Goal: Information Seeking & Learning: Learn about a topic

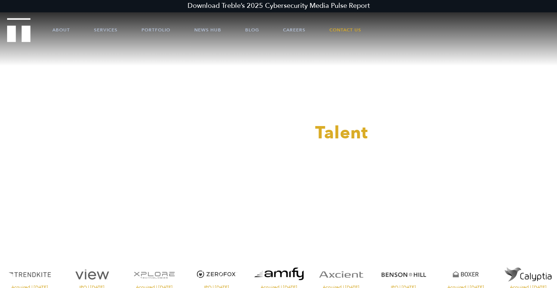
click at [298, 31] on div at bounding box center [278, 144] width 557 height 288
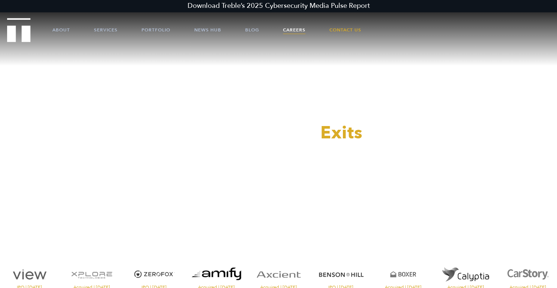
click at [302, 30] on link "Careers" at bounding box center [294, 30] width 22 height 22
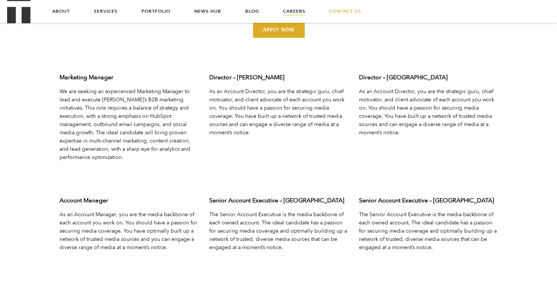
scroll to position [2356, 0]
click at [115, 108] on p "We are seeking an experienced Marketing Manager to lead and execute Treble’s B2…" at bounding box center [128, 125] width 138 height 74
click at [79, 165] on link "Learn More" at bounding box center [76, 168] width 35 height 7
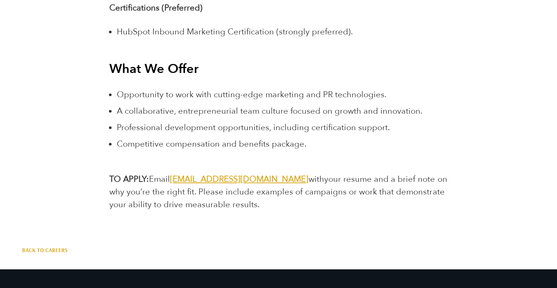
scroll to position [2316, 0]
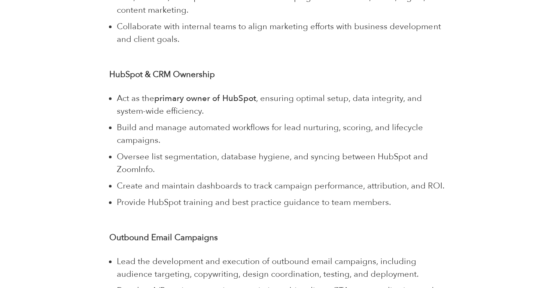
scroll to position [2497, 0]
